Goal: Find specific page/section: Find specific page/section

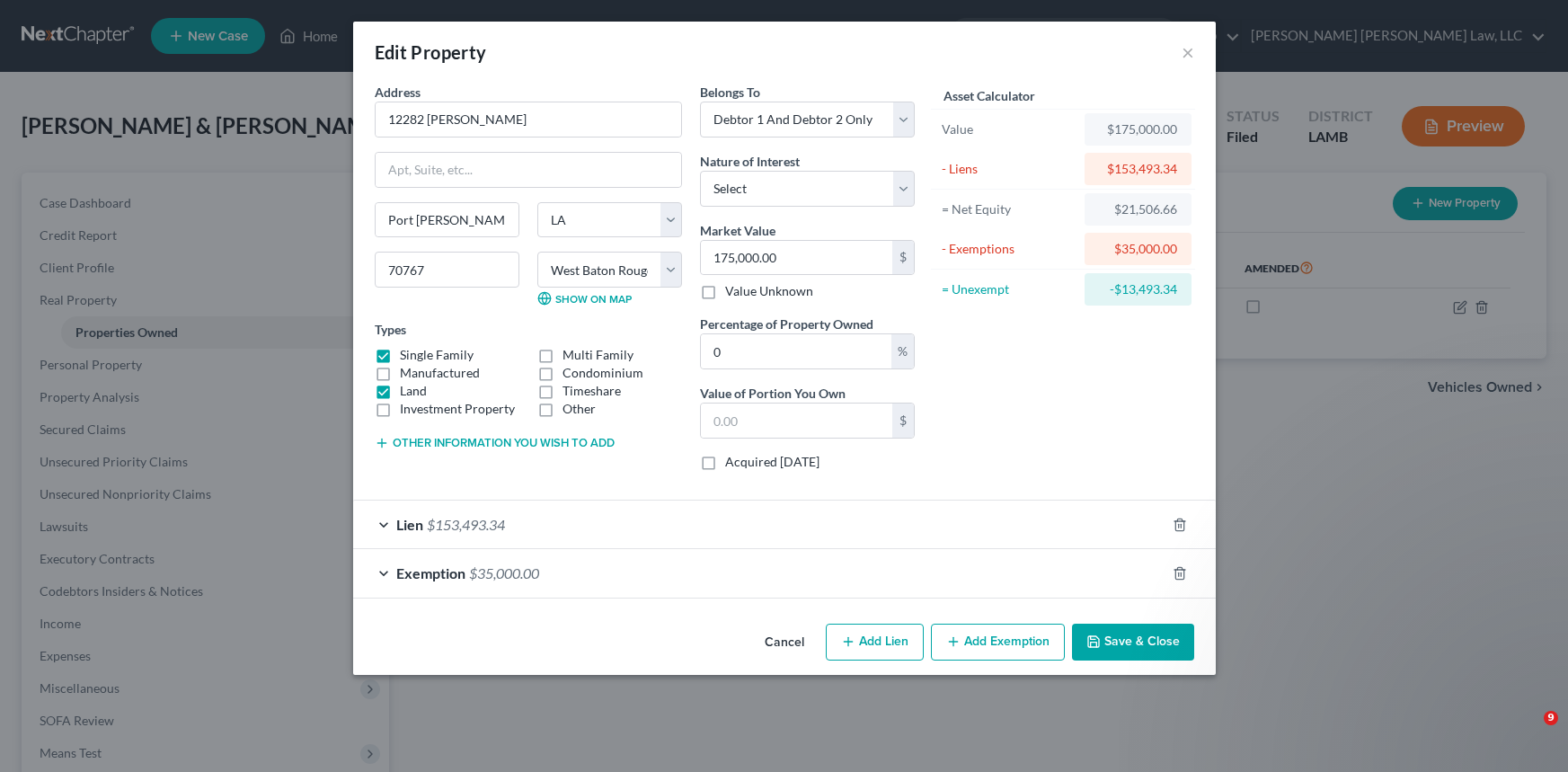
select select "19"
select select "60"
select select "2"
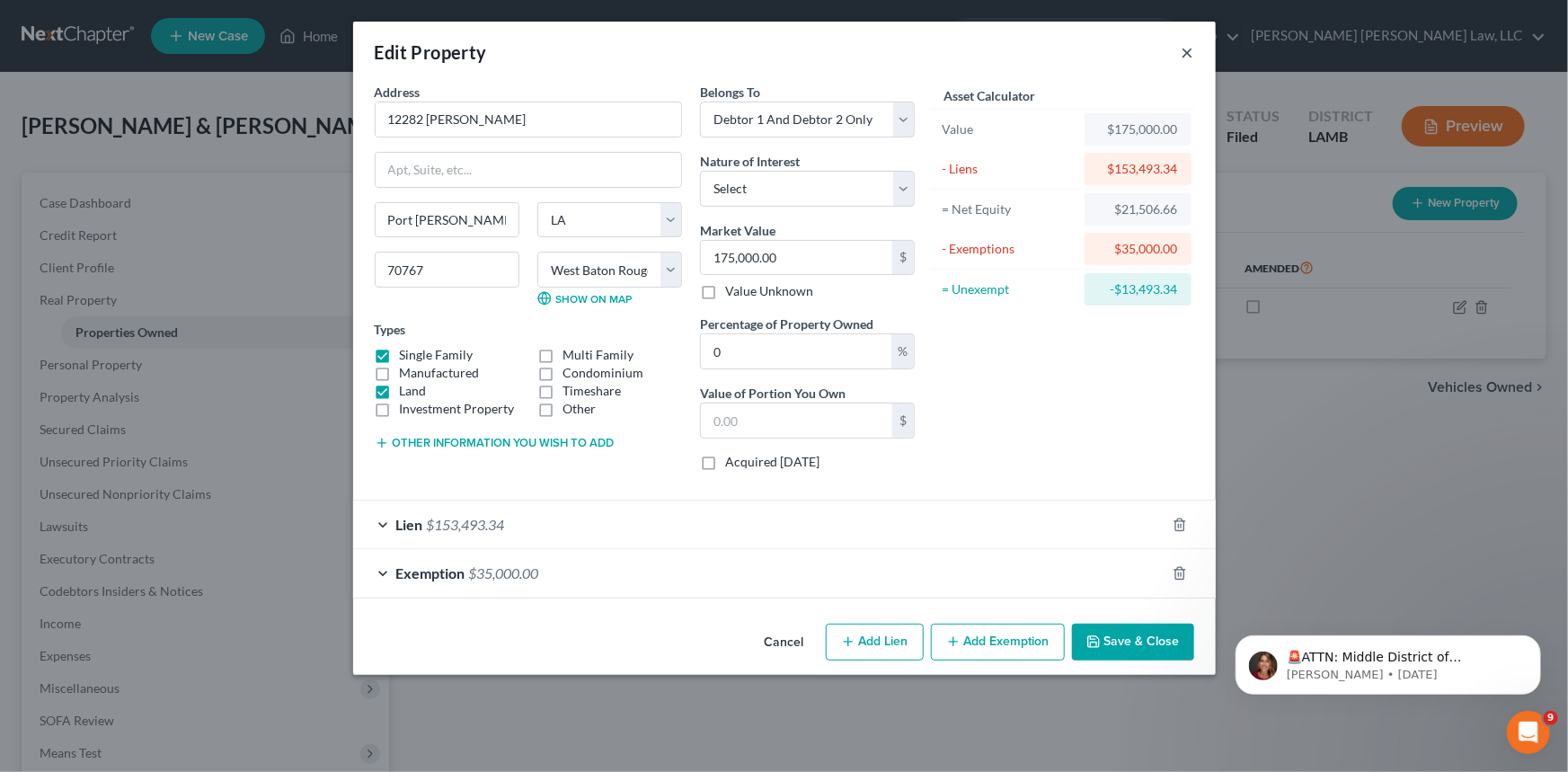
click at [1188, 57] on button "×" at bounding box center [1187, 52] width 13 height 22
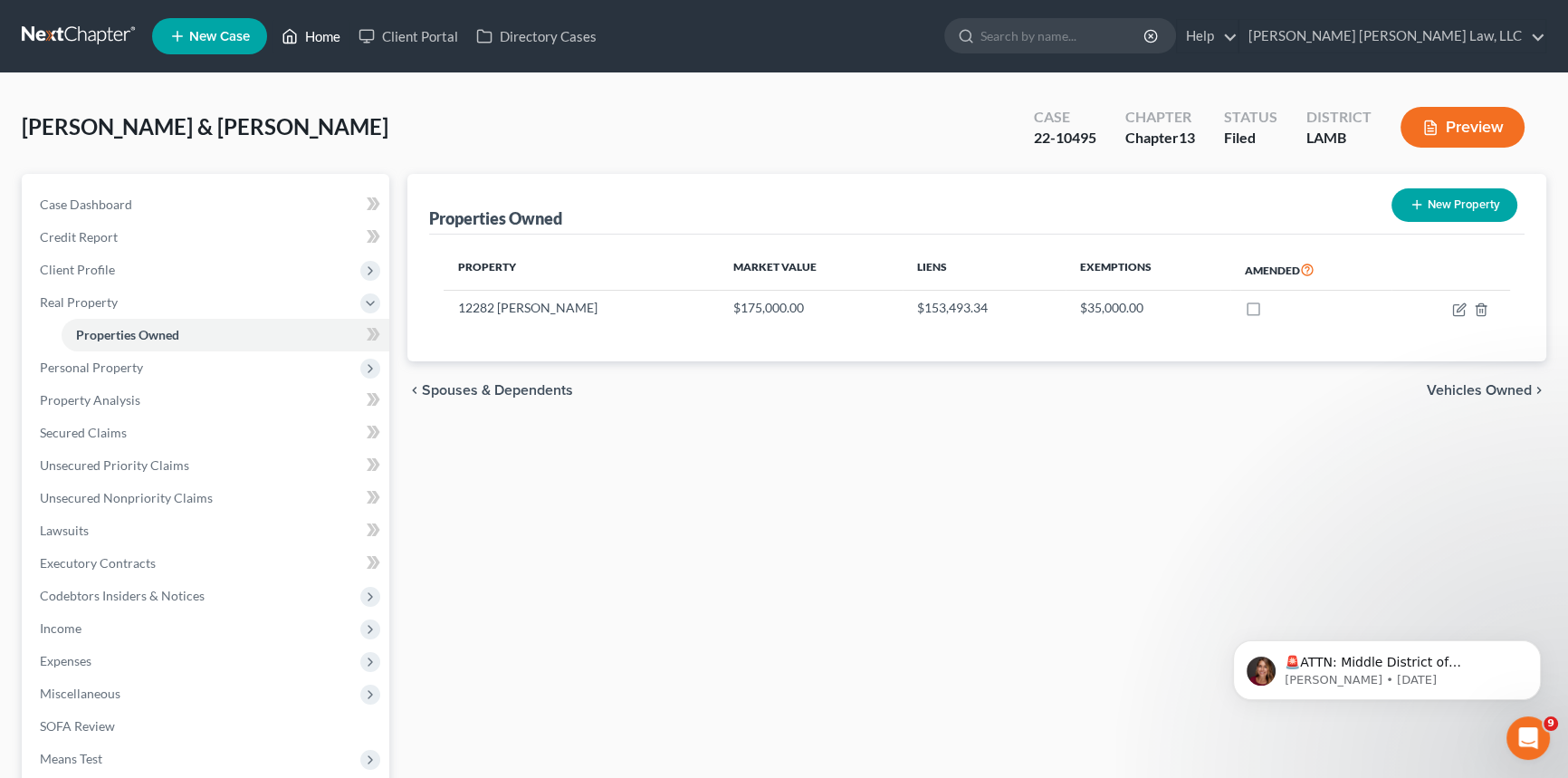
click at [319, 29] on link "Home" at bounding box center [311, 36] width 77 height 33
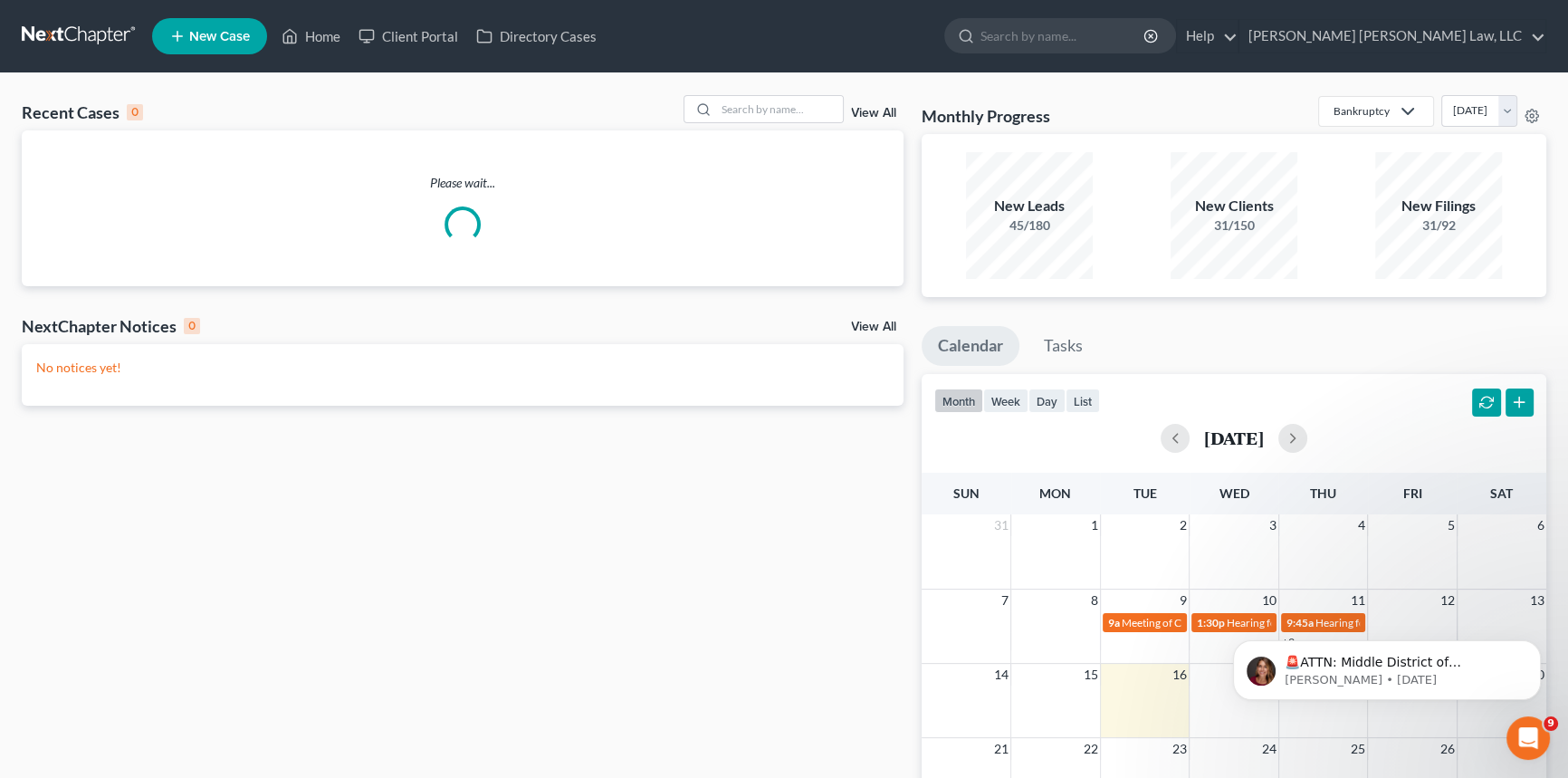
click at [877, 108] on link "View All" at bounding box center [874, 113] width 46 height 13
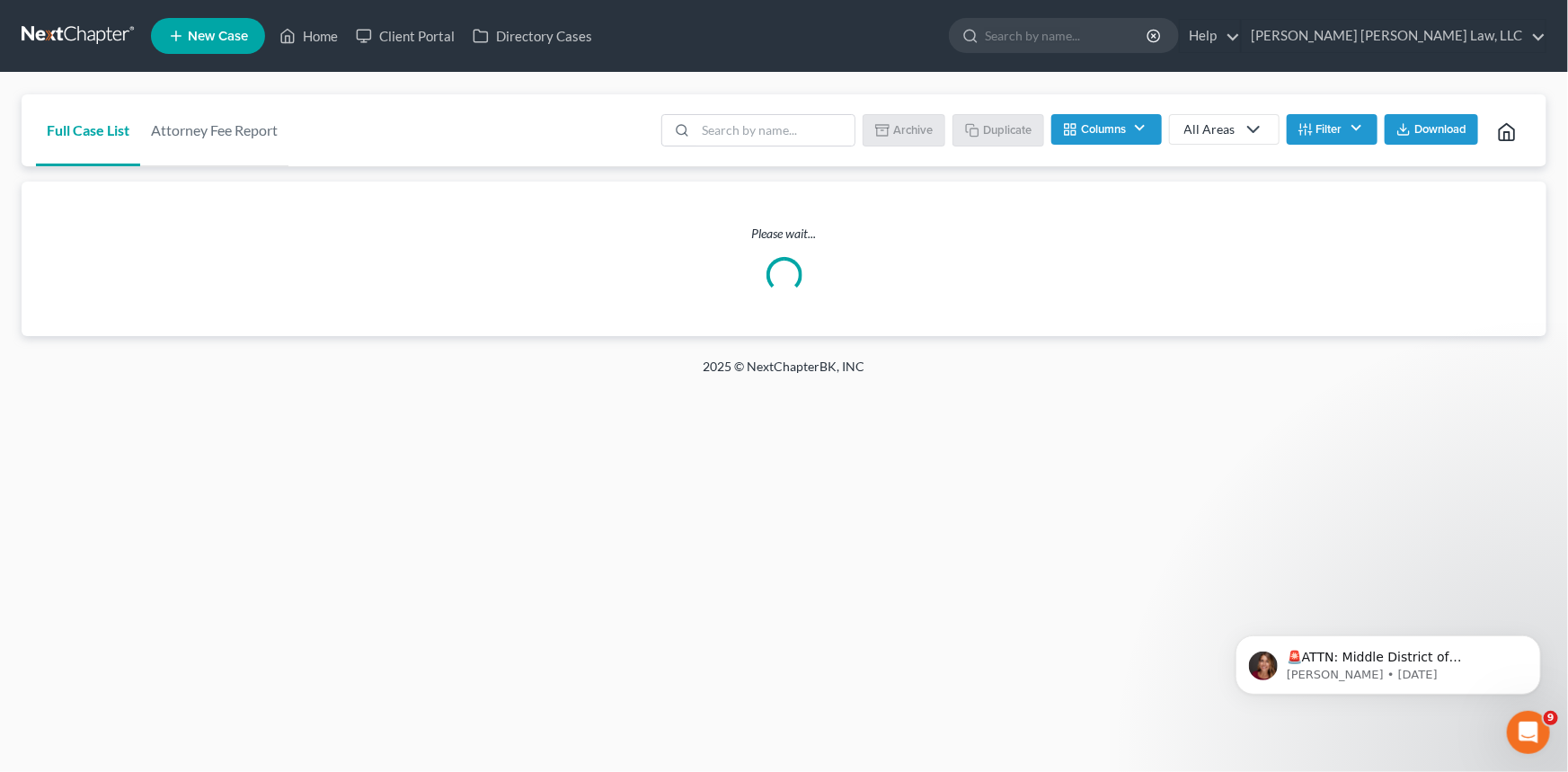
click at [1357, 123] on button "Filter" at bounding box center [1332, 129] width 90 height 30
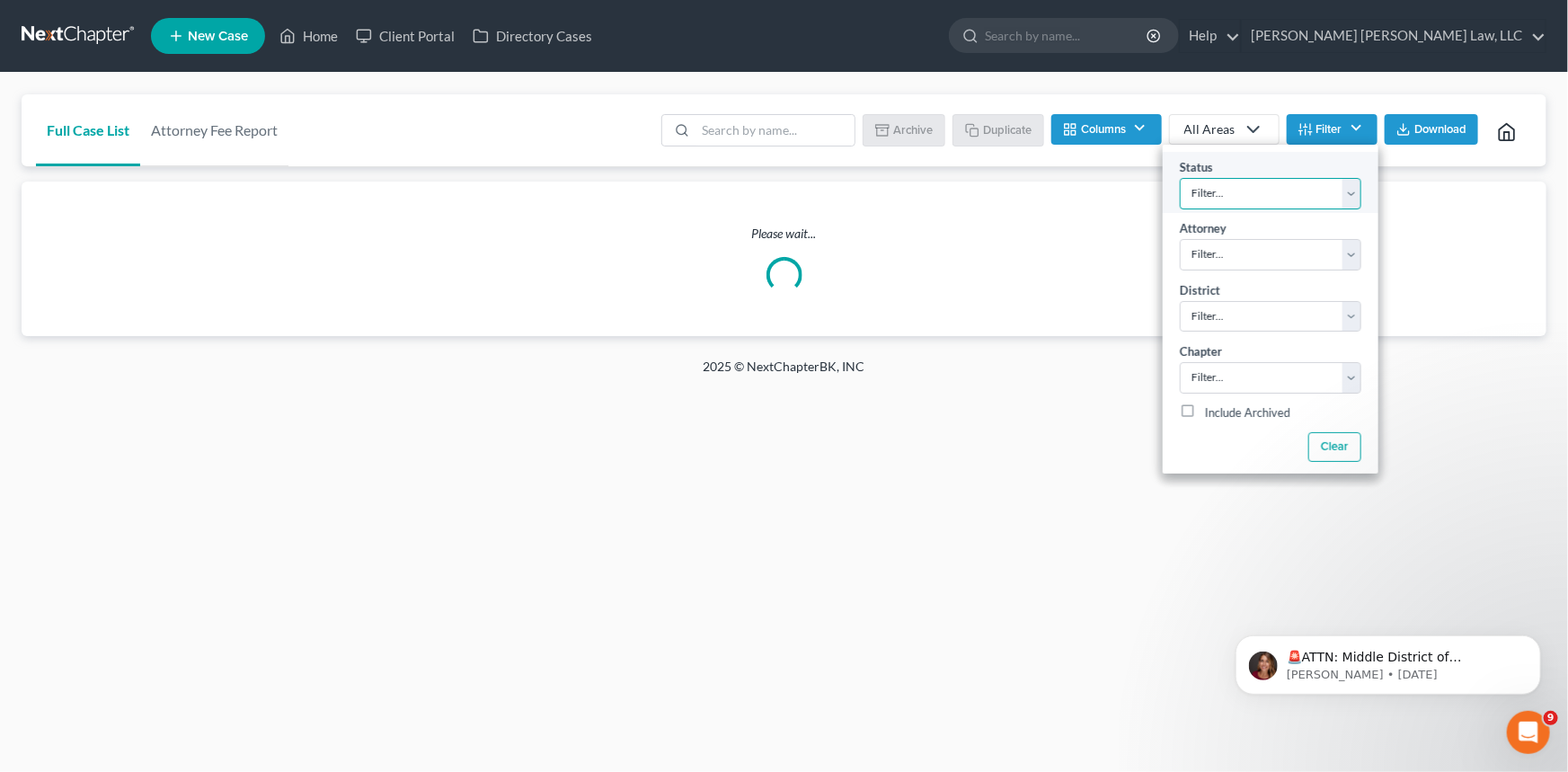
click at [1283, 190] on select "Filter... Amended Plan Confirmed Confirmed Plan Corrections Discharged Filed In…" at bounding box center [1270, 194] width 182 height 31
select select "4"
click at [1179, 178] on select "Filter... Amended Plan Confirmed Confirmed Plan Corrections Discharged Filed In…" at bounding box center [1270, 194] width 182 height 31
click at [1263, 243] on select "Filter..." at bounding box center [1270, 255] width 182 height 31
click at [1267, 263] on select "Filter..." at bounding box center [1270, 255] width 182 height 31
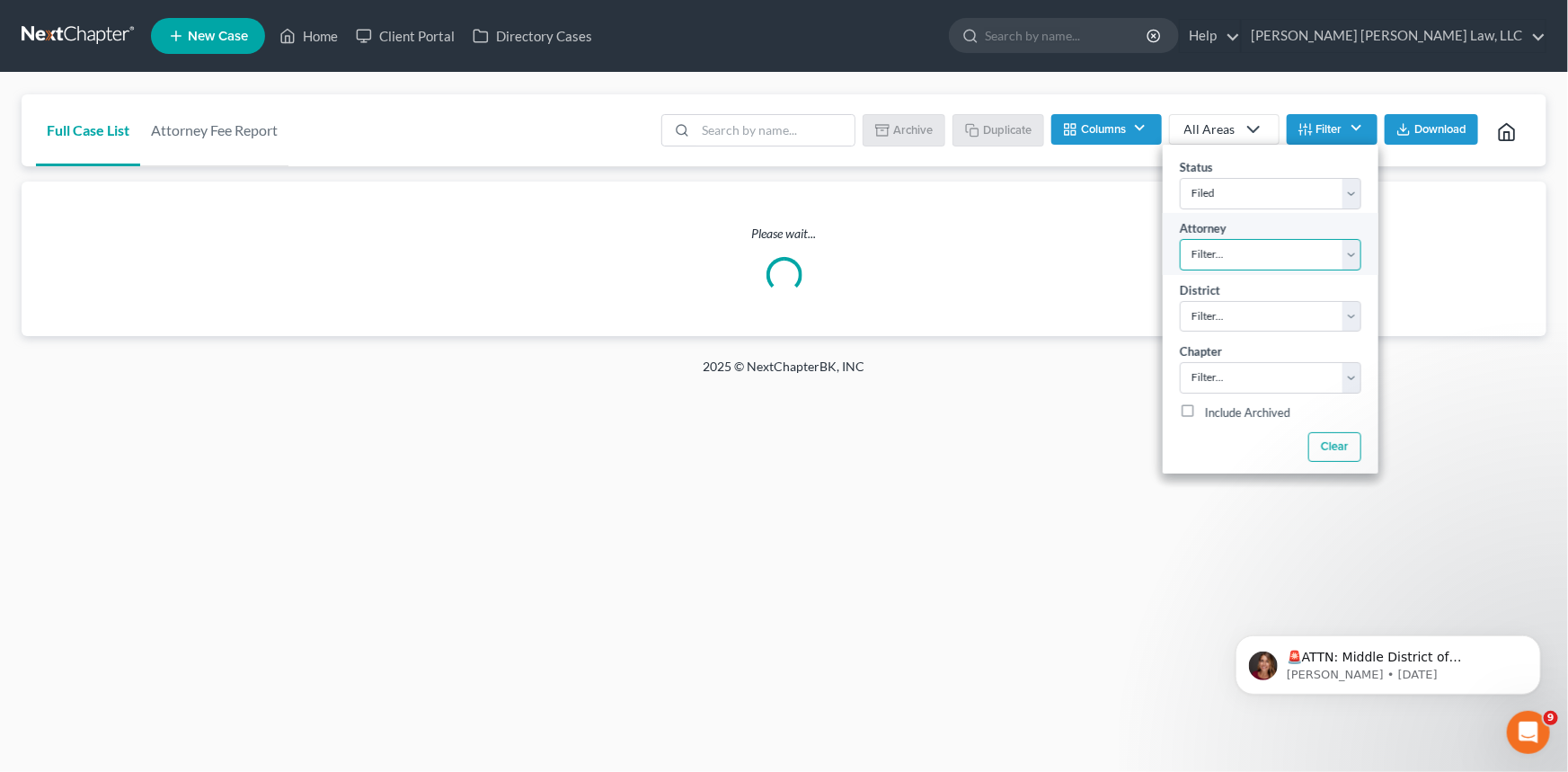
click at [1297, 264] on select "Filter..." at bounding box center [1270, 255] width 182 height 31
click at [1350, 256] on select "Filter..." at bounding box center [1270, 255] width 182 height 31
click at [1337, 310] on select "Filter... Filter... [US_STATE] - [GEOGRAPHIC_DATA] [US_STATE] - [GEOGRAPHIC_DAT…" at bounding box center [1270, 317] width 182 height 31
select select "35"
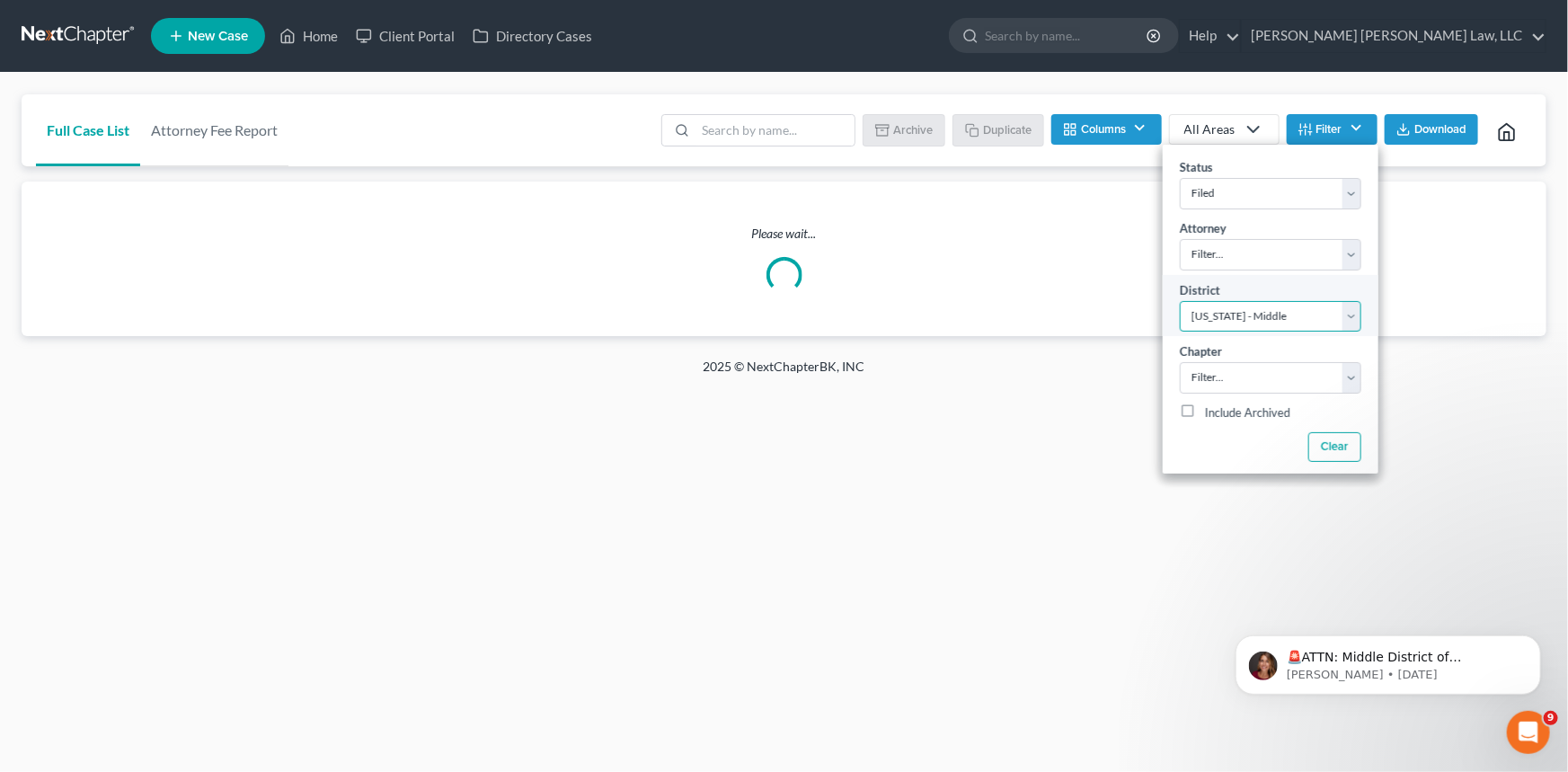
click at [1179, 301] on select "Filter... Filter... [US_STATE] - [GEOGRAPHIC_DATA] [US_STATE] - [GEOGRAPHIC_DAT…" at bounding box center [1270, 317] width 182 height 31
click at [1263, 278] on div "District Filter... Filter... [US_STATE] - [GEOGRAPHIC_DATA] [US_STATE] - [GEOGR…" at bounding box center [1270, 306] width 215 height 61
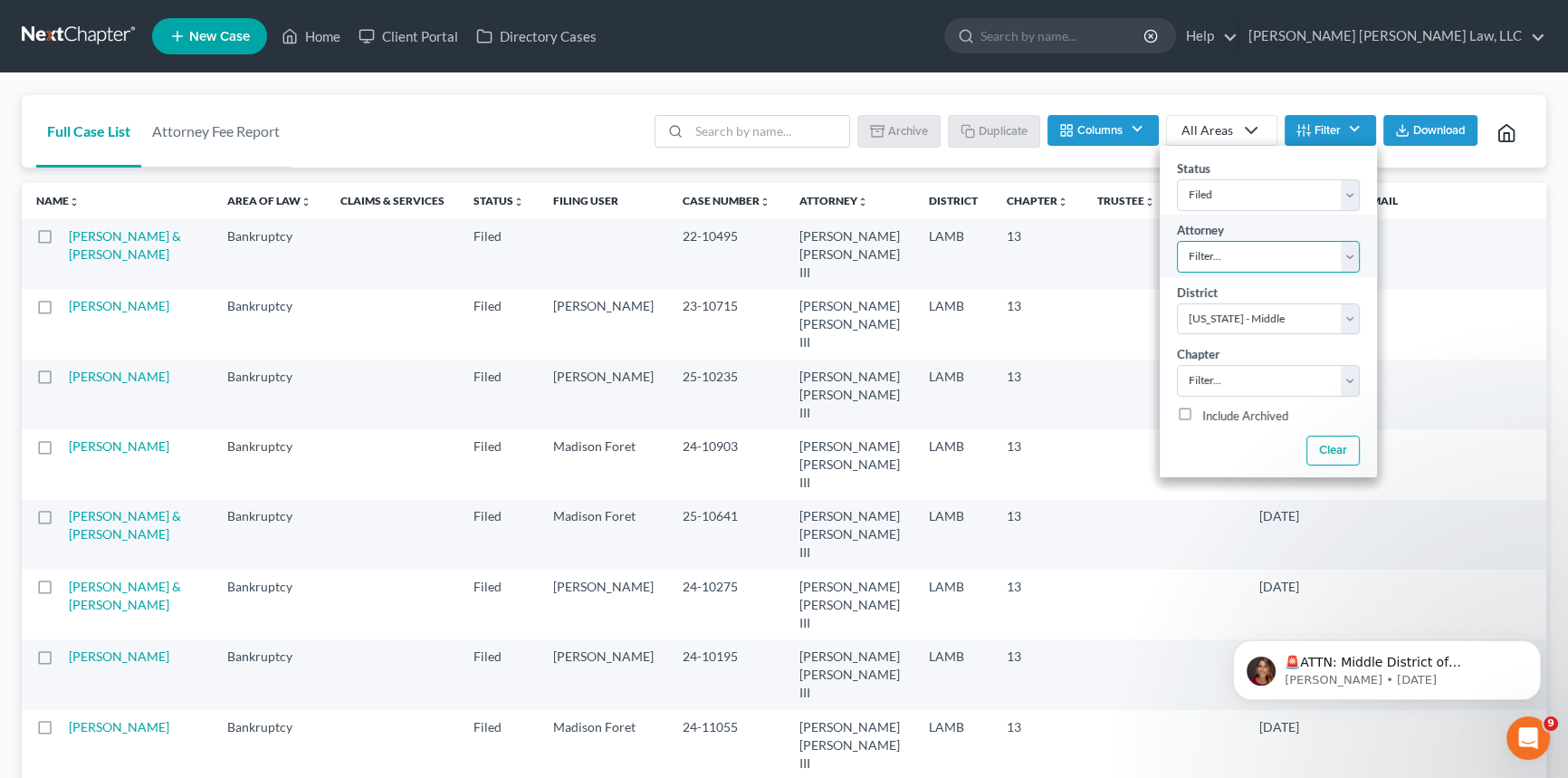
click at [1269, 268] on select "Filter... [PERSON_NAME] [PERSON_NAME] III [PERSON_NAME]" at bounding box center [1269, 257] width 183 height 32
select select "0"
click at [1177, 241] on select "Filter... [PERSON_NAME] [PERSON_NAME] III [PERSON_NAME]" at bounding box center [1269, 257] width 183 height 32
click at [1229, 386] on select "Filter... 7 11 13" at bounding box center [1269, 381] width 183 height 32
select select "2"
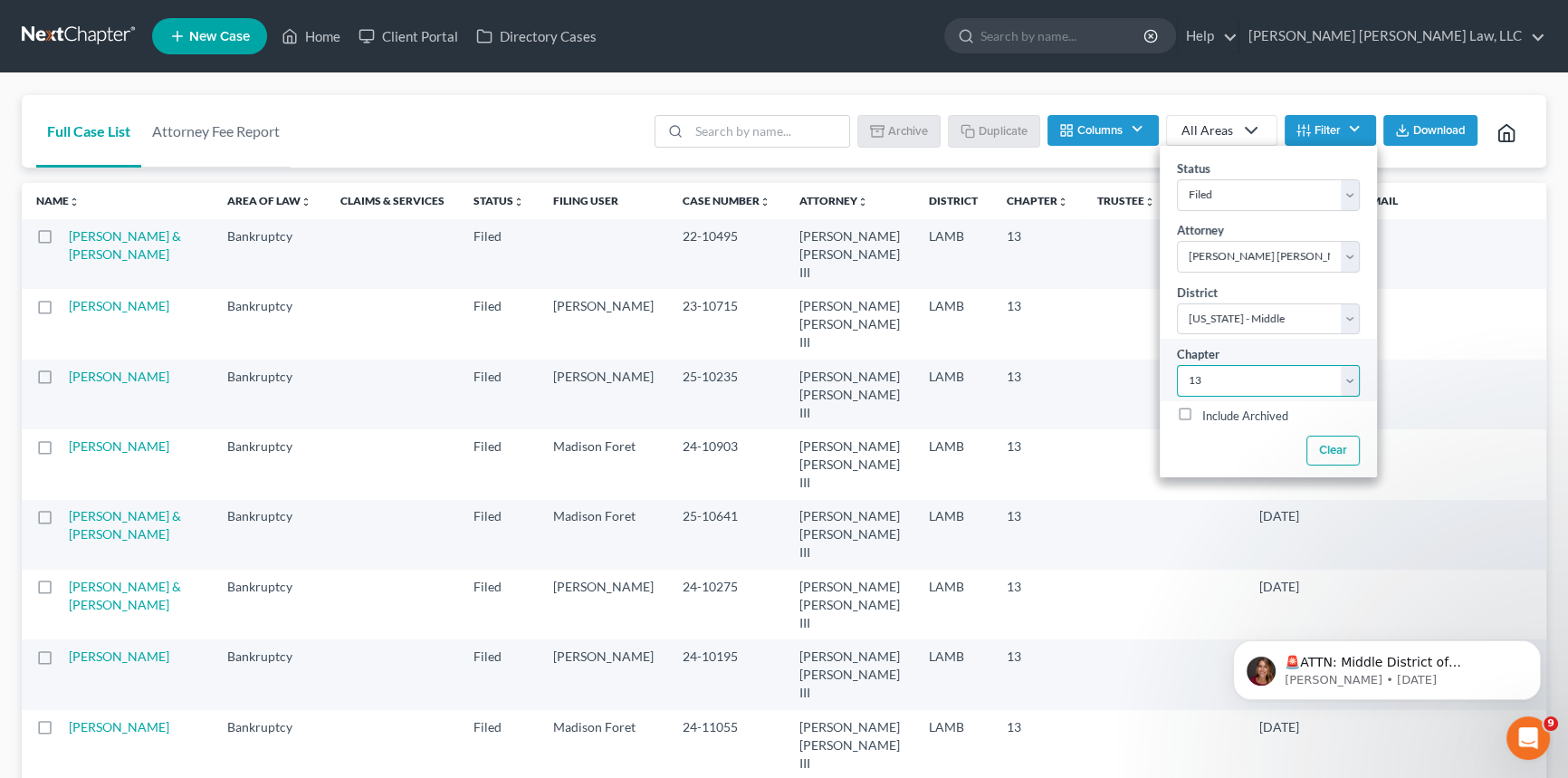
click at [1177, 365] on select "Filter... 7 11 13" at bounding box center [1269, 381] width 183 height 32
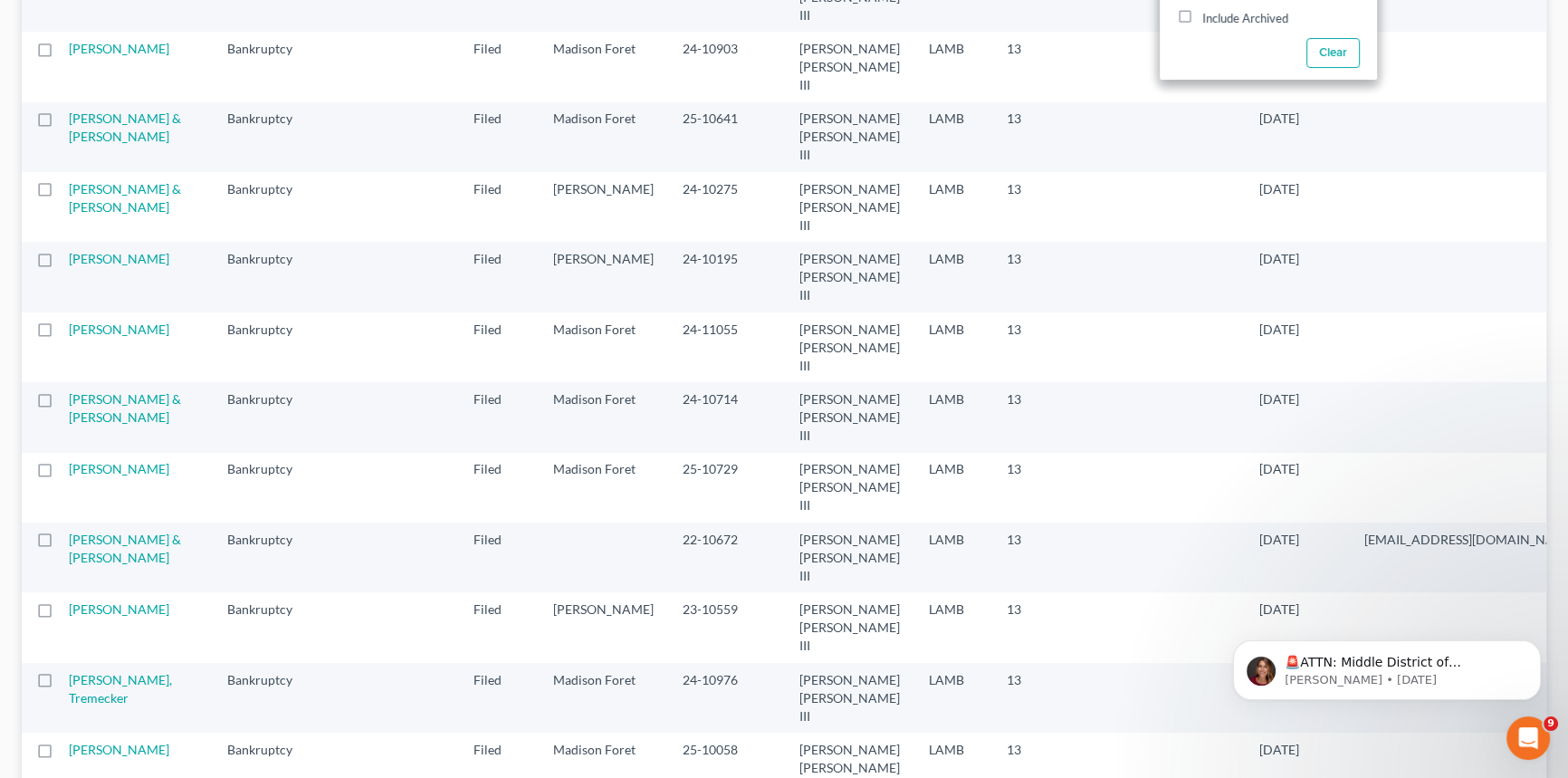
scroll to position [246, 0]
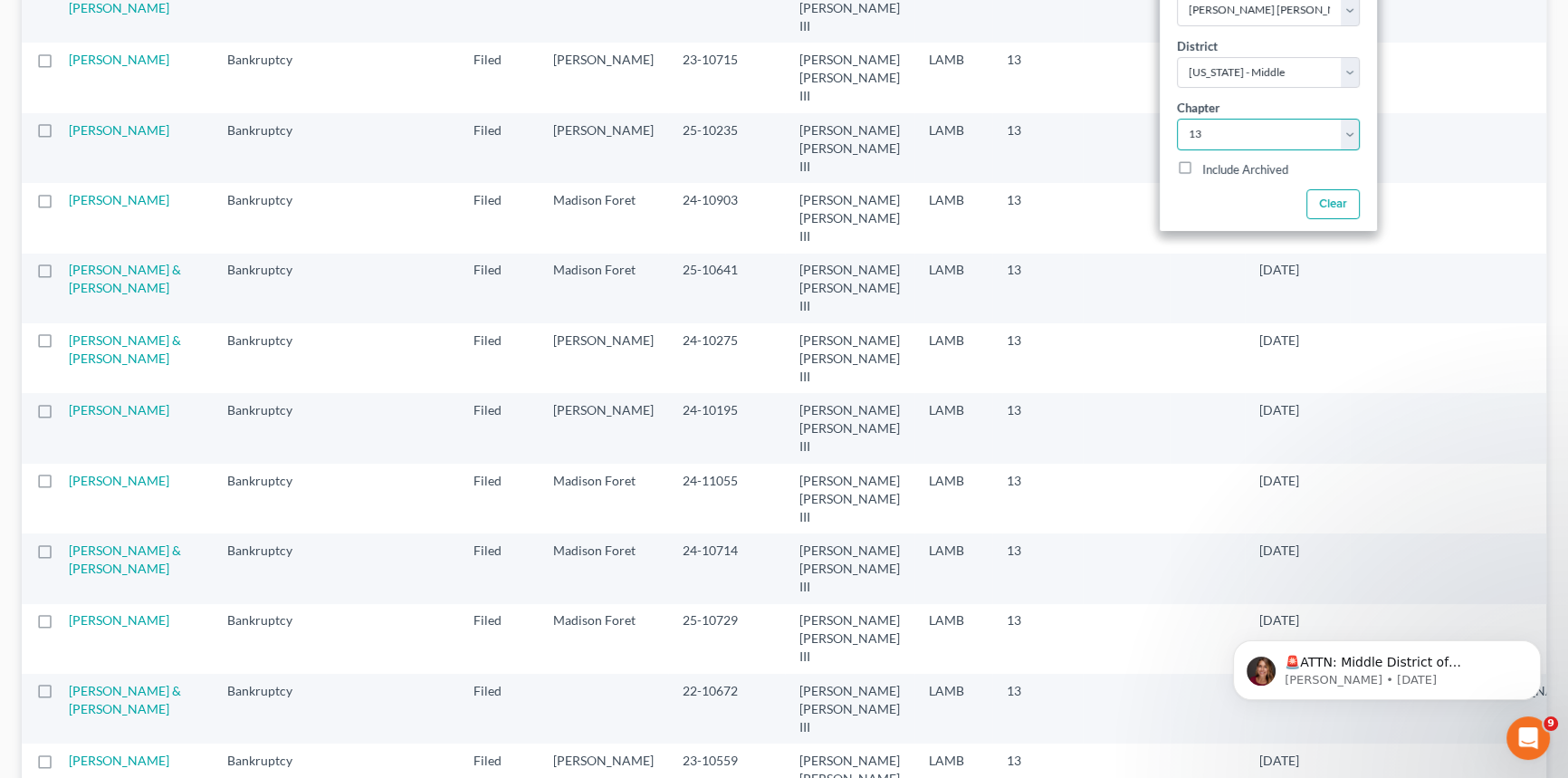
drag, startPoint x: 581, startPoint y: 263, endPoint x: 631, endPoint y: 266, distance: 50.1
click at [668, 253] on td "24-10903" at bounding box center [727, 218] width 117 height 69
